Goal: Find specific page/section: Find specific page/section

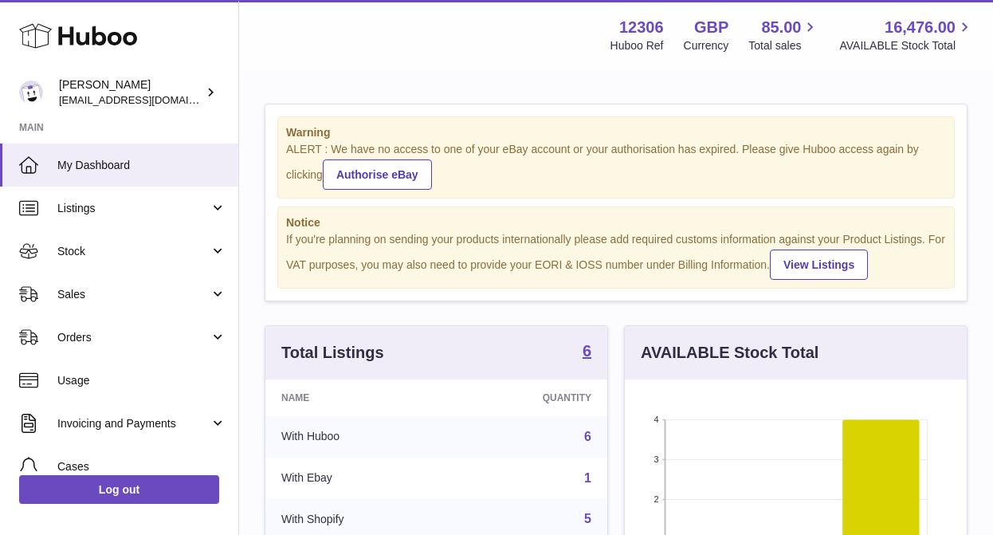
scroll to position [249, 342]
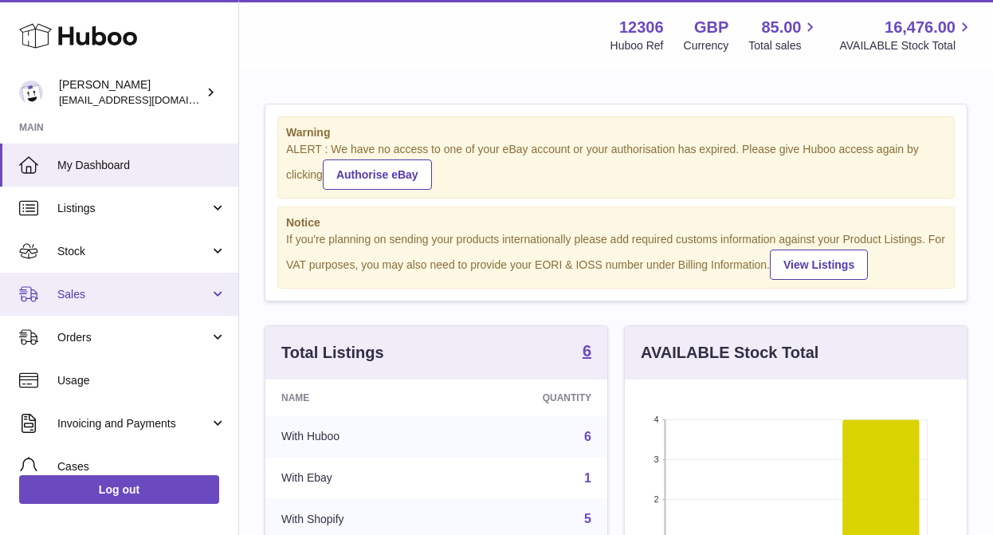
click at [103, 304] on link "Sales" at bounding box center [119, 294] width 238 height 43
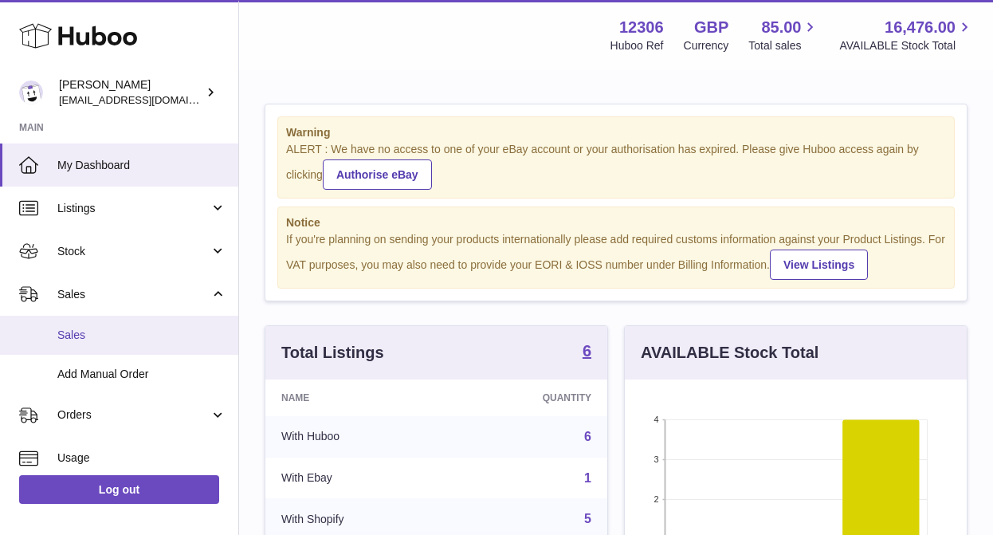
click at [97, 340] on span "Sales" at bounding box center [141, 335] width 169 height 15
